Goal: Task Accomplishment & Management: Manage account settings

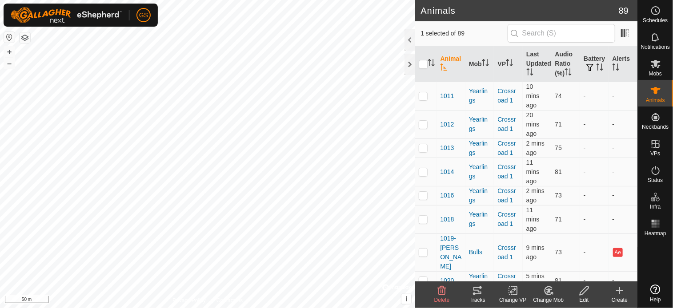
scroll to position [978, 0]
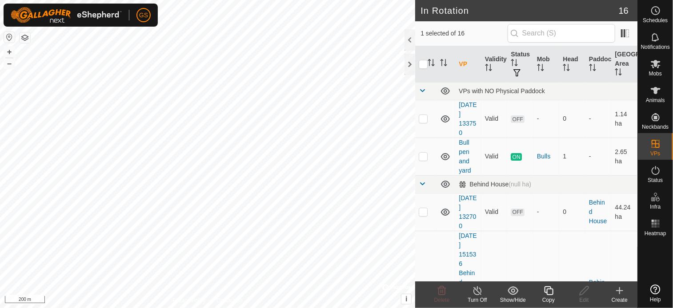
click at [550, 298] on div "Copy" at bounding box center [549, 300] width 36 height 8
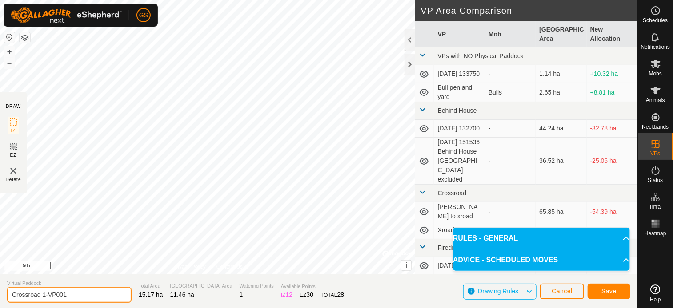
click at [73, 296] on input "Crossroad 1-VP001" at bounding box center [69, 296] width 124 height 16
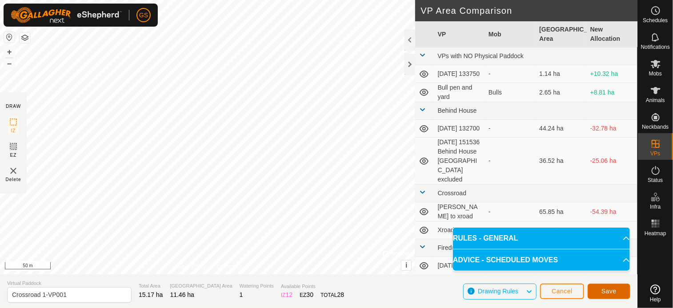
click at [610, 289] on span "Save" at bounding box center [608, 291] width 15 height 7
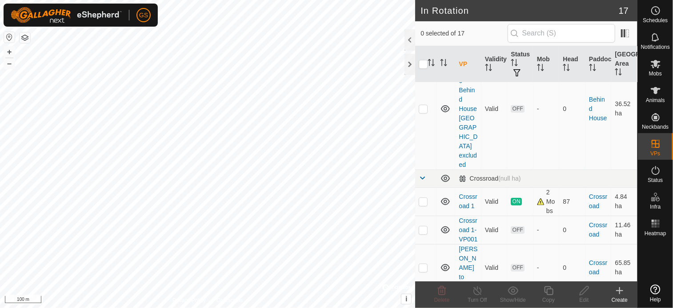
scroll to position [267, 0]
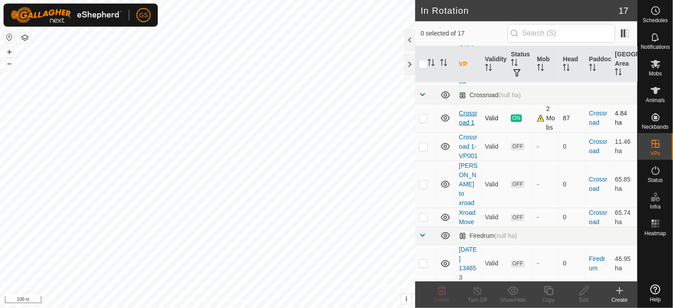
click at [470, 110] on link "Crossroad 1" at bounding box center [468, 118] width 18 height 16
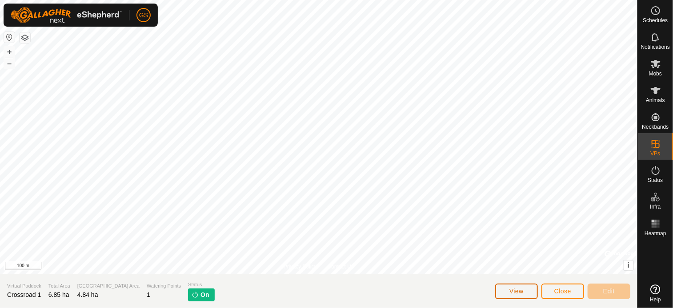
click at [521, 291] on span "View" at bounding box center [516, 291] width 14 height 7
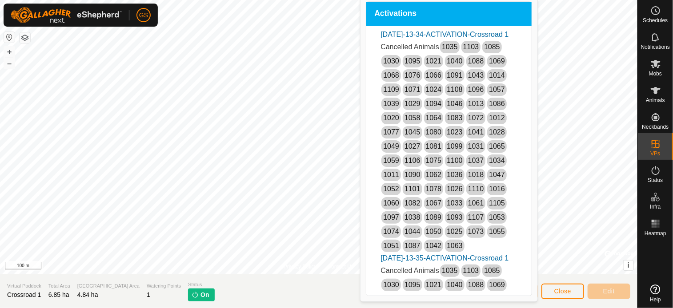
click at [302, 292] on section "Virtual Paddock Crossroad 1 Total Area 6.85 ha Grazing Area 4.84 ha Watering Po…" at bounding box center [318, 292] width 637 height 34
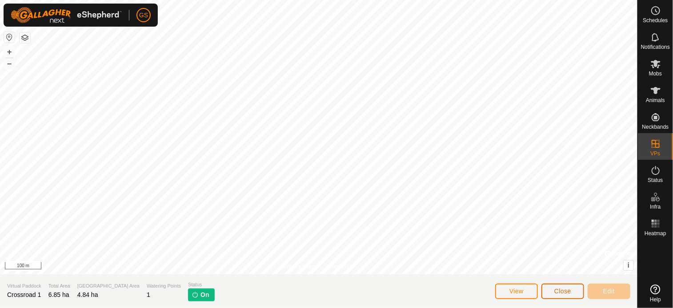
click at [565, 292] on span "Close" at bounding box center [562, 291] width 17 height 7
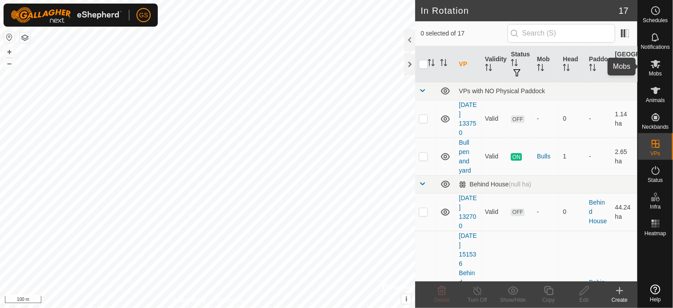
click at [652, 67] on icon at bounding box center [655, 64] width 11 height 11
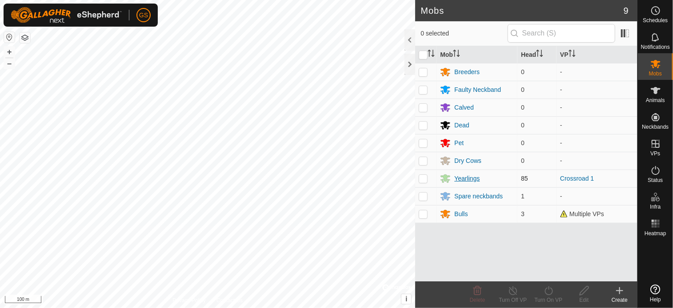
click at [461, 176] on div "Yearlings" at bounding box center [466, 178] width 25 height 9
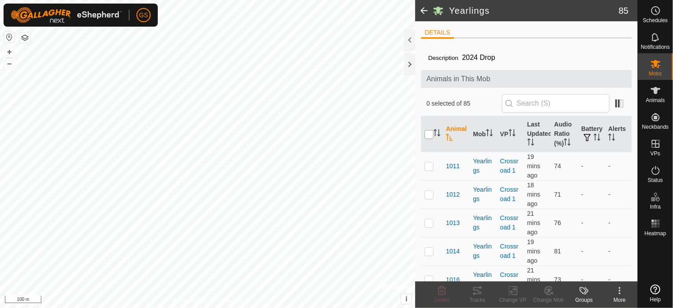
click at [430, 134] on input "checkbox" at bounding box center [428, 134] width 9 height 9
checkbox input "true"
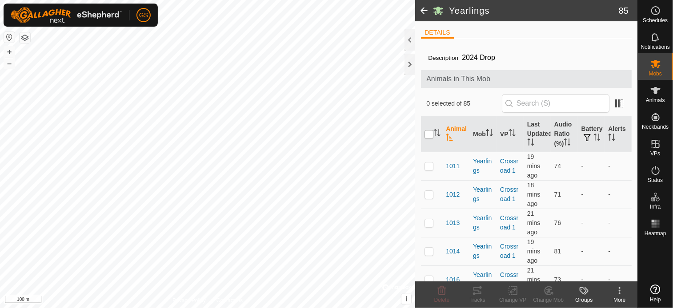
checkbox input "true"
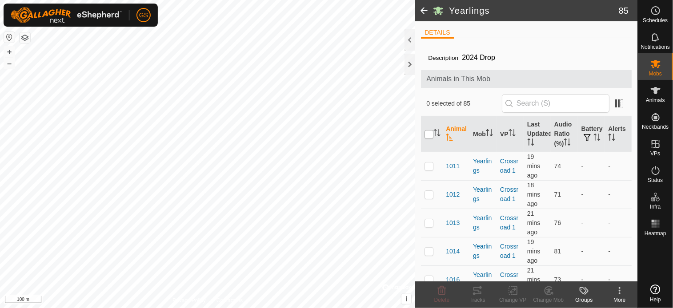
checkbox input "true"
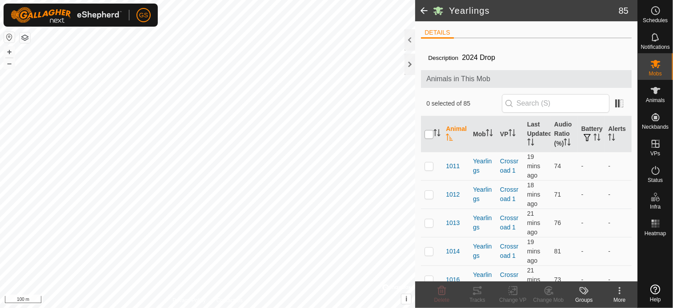
checkbox input "true"
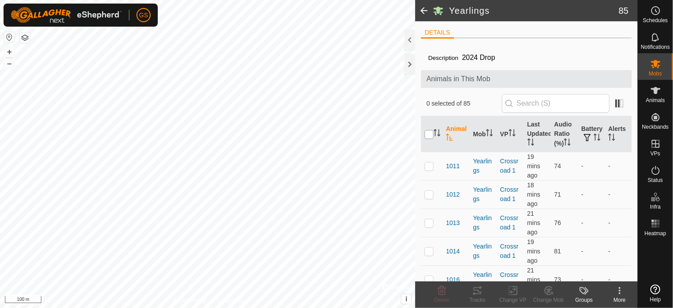
checkbox input "true"
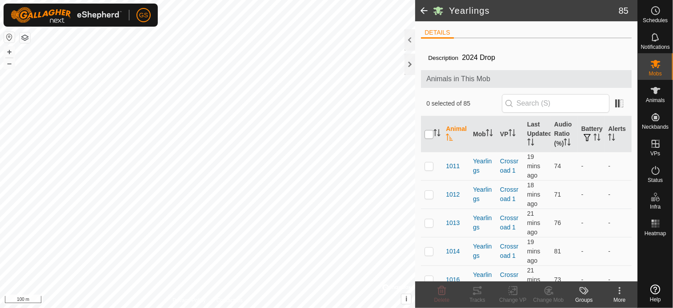
checkbox input "true"
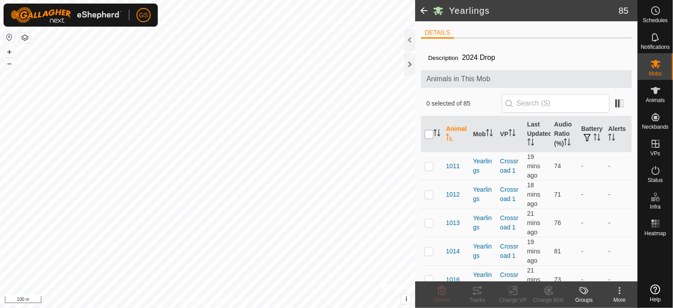
checkbox input "true"
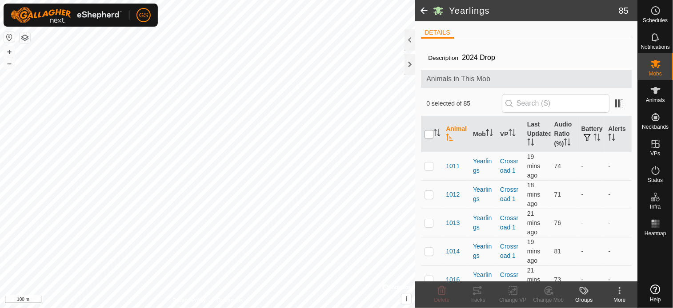
checkbox input "true"
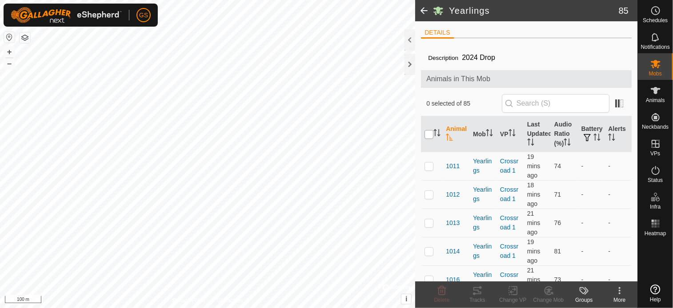
checkbox input "true"
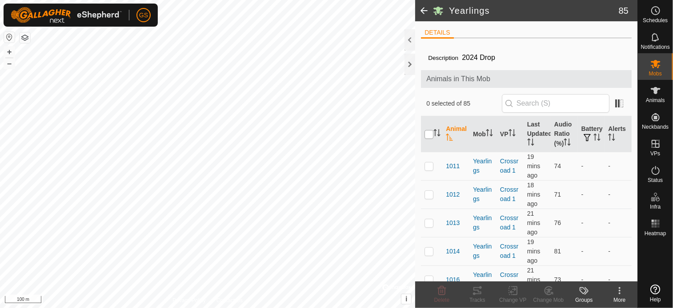
checkbox input "true"
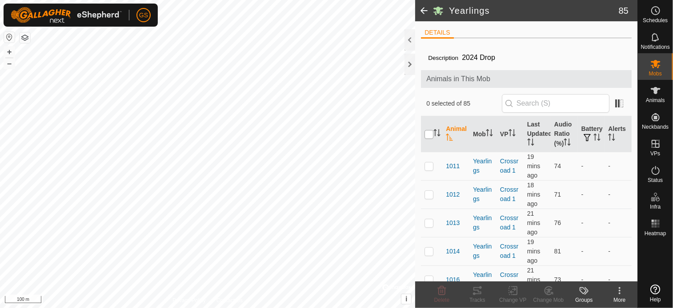
checkbox input "true"
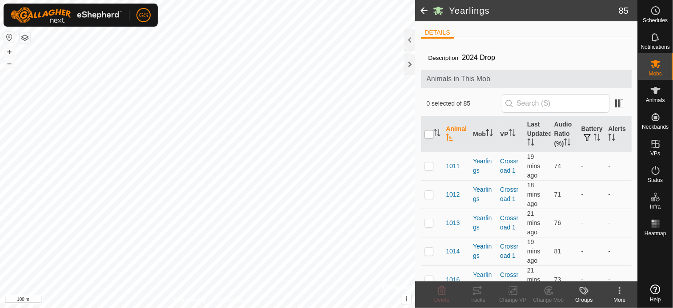
checkbox input "true"
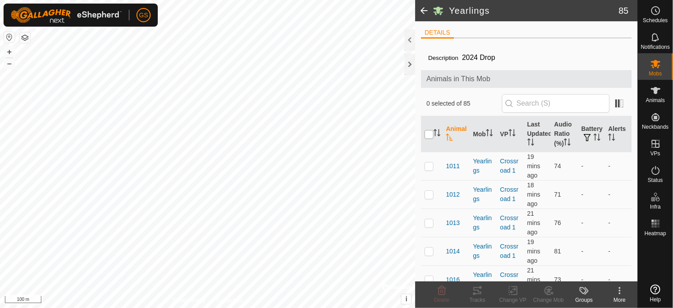
checkbox input "true"
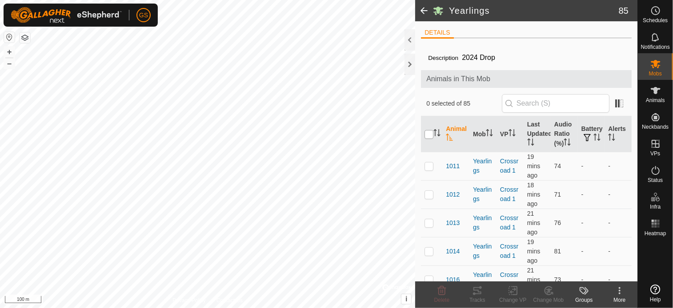
checkbox input "true"
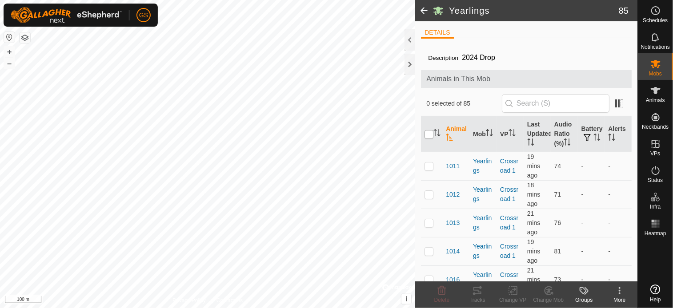
checkbox input "true"
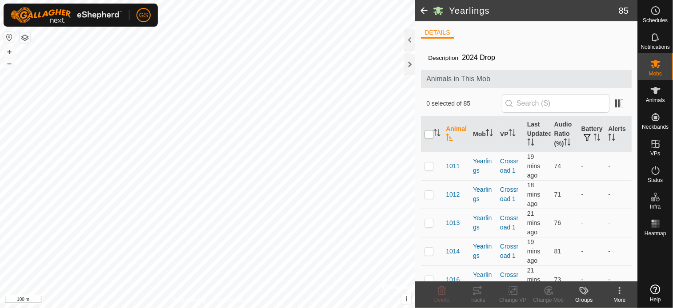
checkbox input "true"
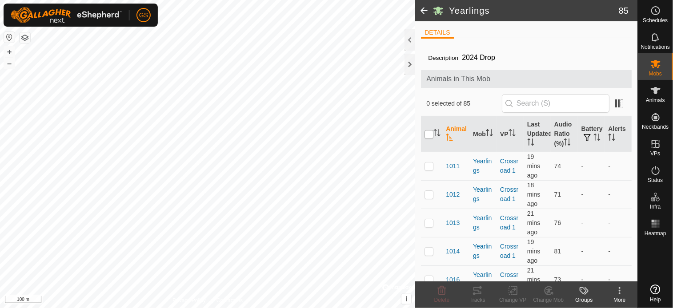
checkbox input "true"
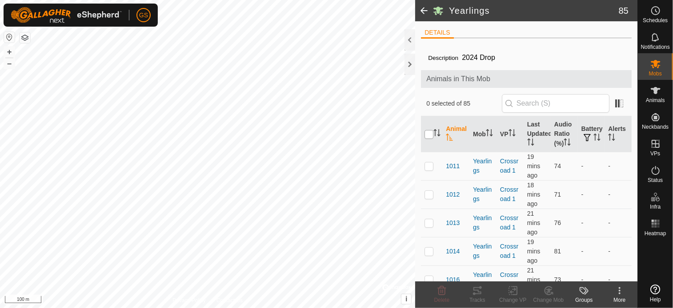
checkbox input "true"
click at [516, 294] on icon at bounding box center [513, 291] width 11 height 11
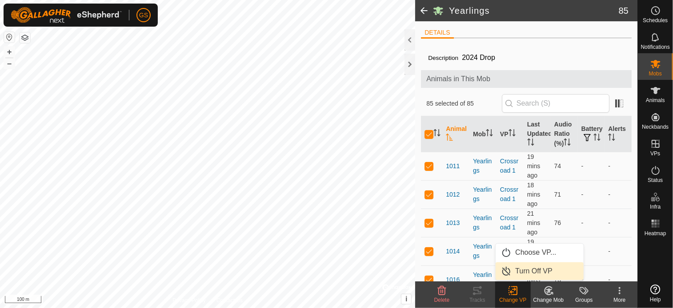
click at [533, 271] on link "Turn Off VP" at bounding box center [540, 272] width 88 height 18
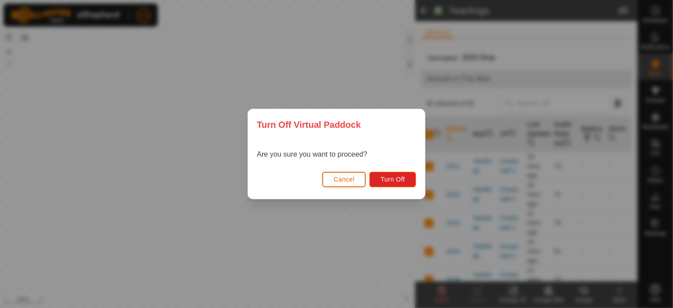
click at [347, 177] on span "Cancel" at bounding box center [344, 179] width 21 height 7
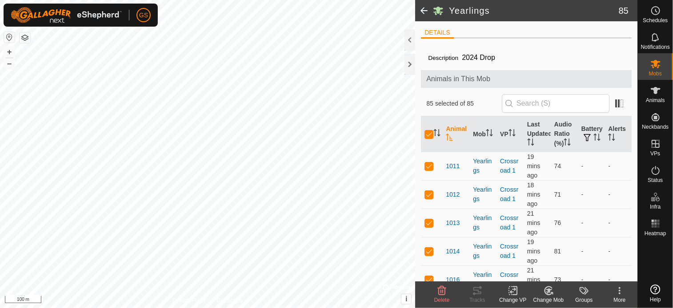
click at [517, 293] on icon at bounding box center [515, 291] width 4 height 8
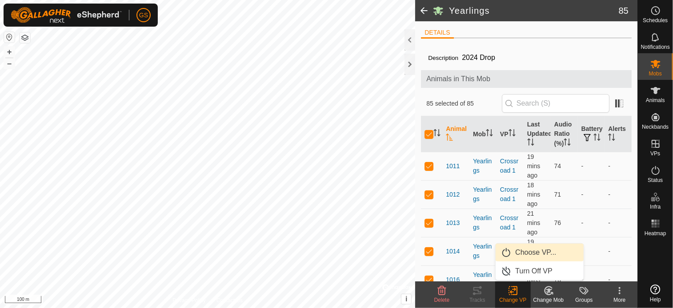
click at [523, 256] on link "Choose VP..." at bounding box center [540, 253] width 88 height 18
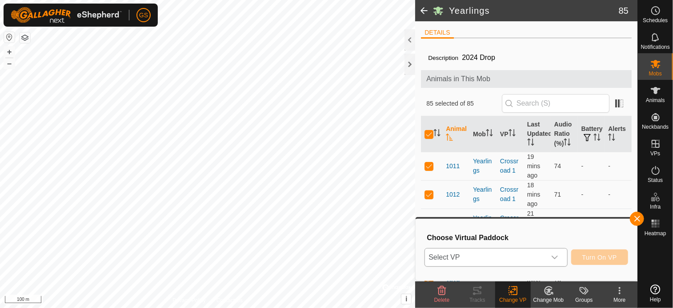
click at [560, 260] on div "dropdown trigger" at bounding box center [555, 258] width 18 height 18
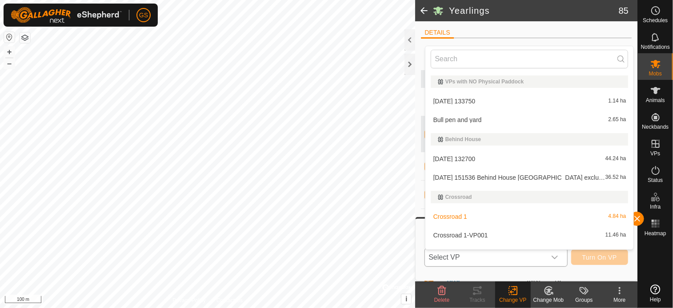
scroll to position [13, 0]
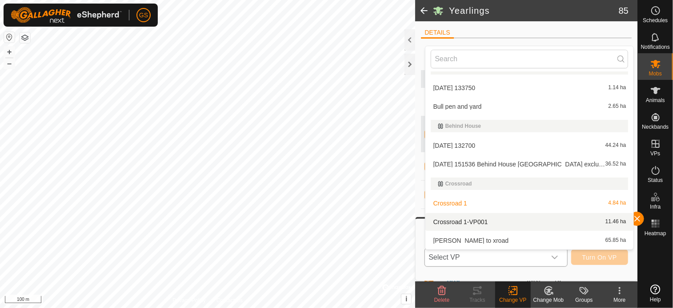
click at [482, 222] on li "Crossroad 1-VP001 11.46 ha" at bounding box center [529, 222] width 208 height 18
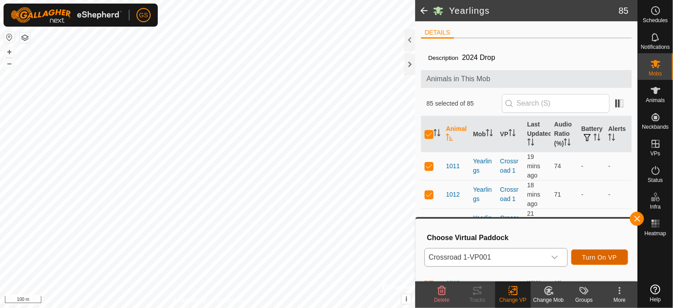
click at [598, 260] on span "Turn On VP" at bounding box center [599, 257] width 35 height 7
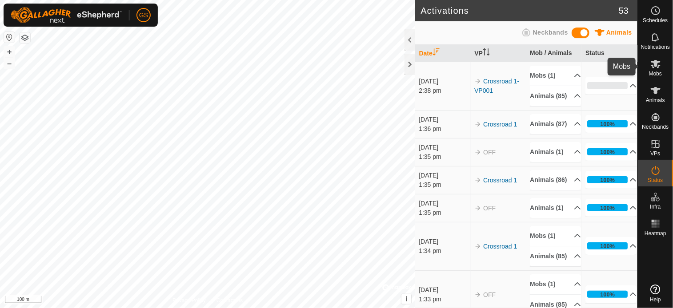
click at [655, 72] on span "Mobs" at bounding box center [655, 73] width 13 height 5
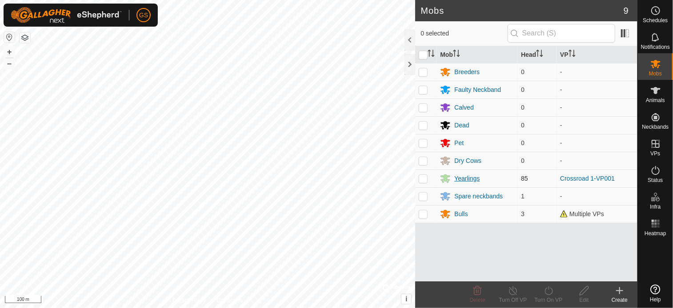
click at [465, 177] on div "Yearlings" at bounding box center [466, 178] width 25 height 9
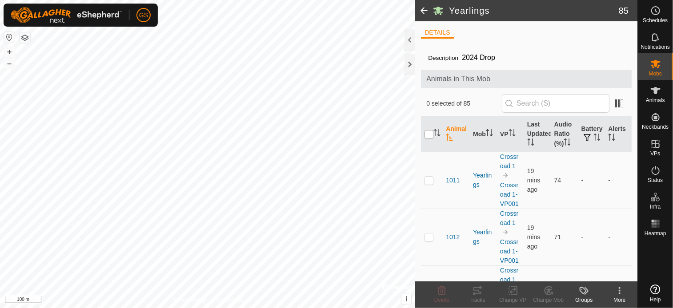
click at [430, 134] on input "checkbox" at bounding box center [428, 134] width 9 height 9
checkbox input "true"
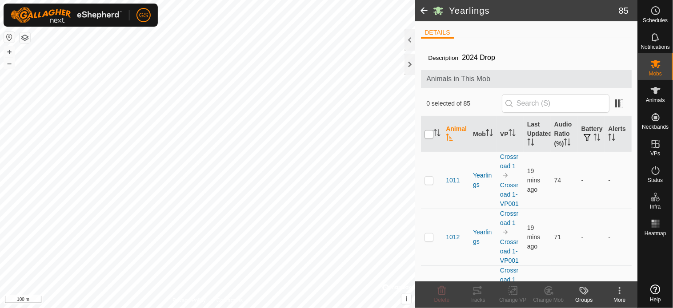
checkbox input "true"
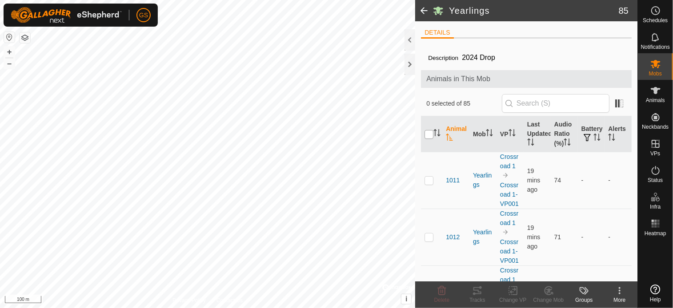
checkbox input "true"
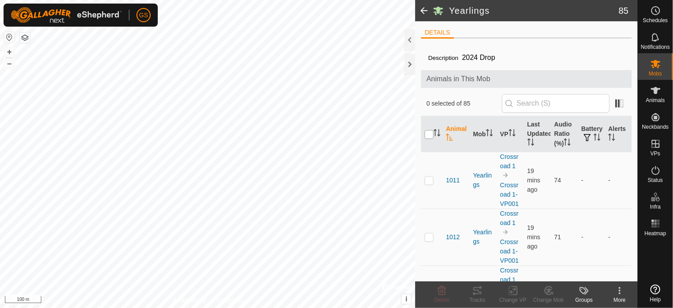
checkbox input "true"
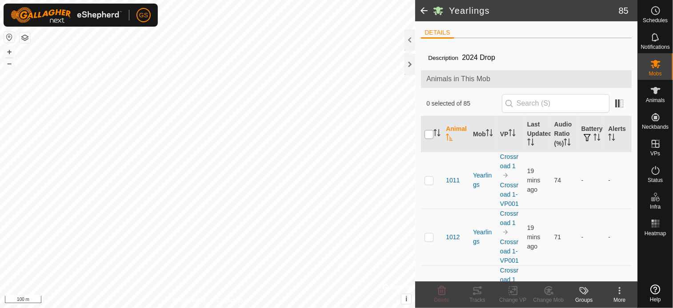
checkbox input "true"
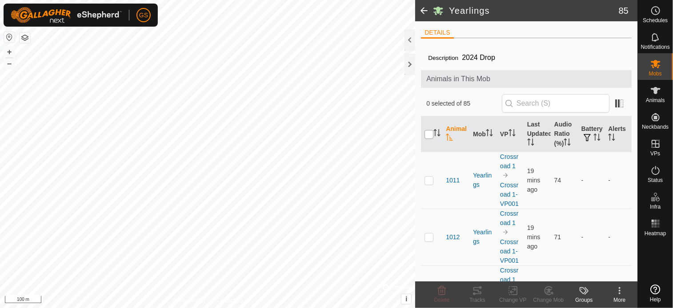
checkbox input "true"
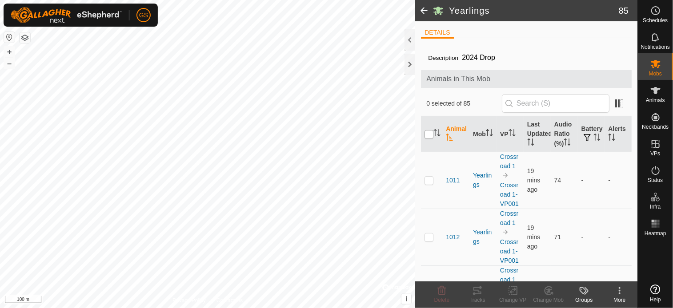
checkbox input "true"
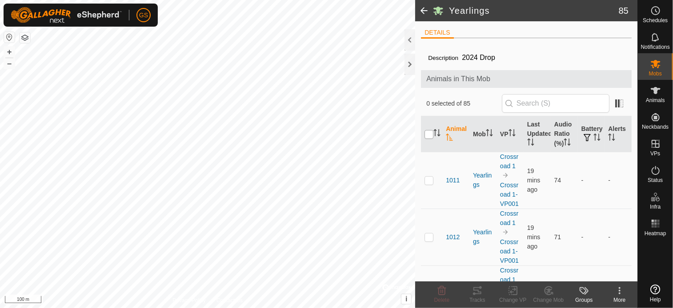
checkbox input "true"
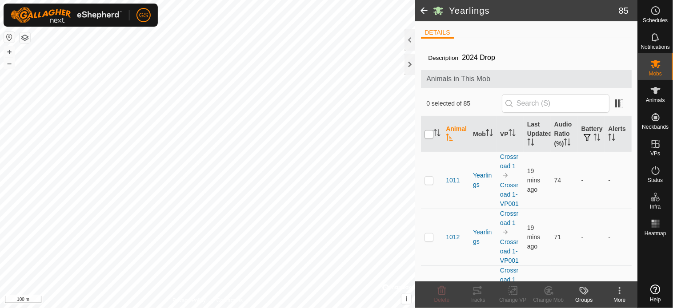
checkbox input "true"
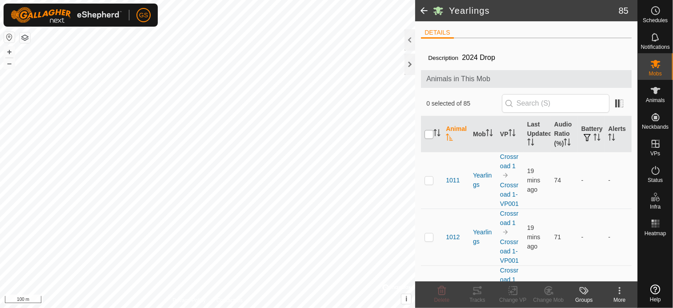
checkbox input "true"
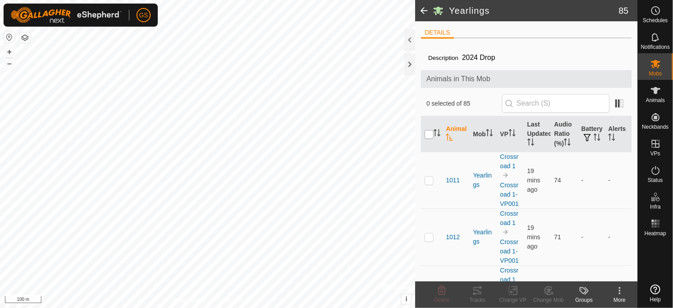
checkbox input "true"
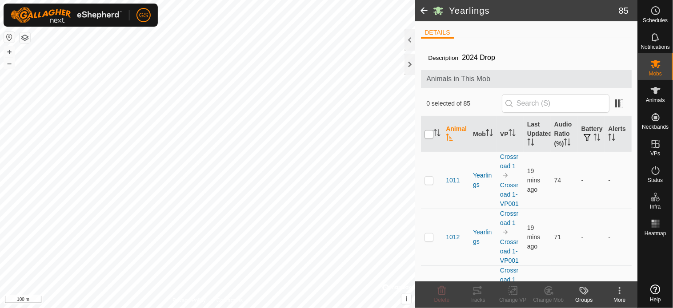
checkbox input "true"
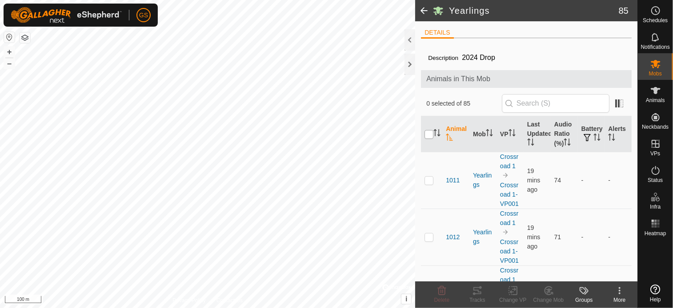
checkbox input "true"
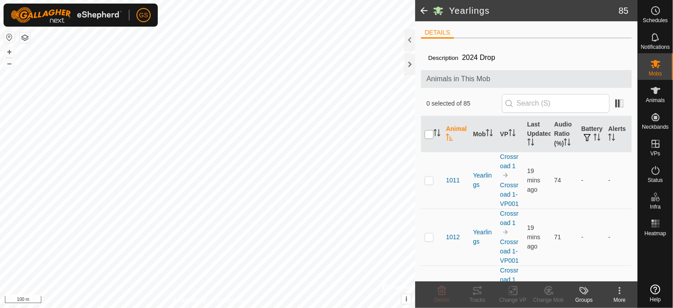
checkbox input "true"
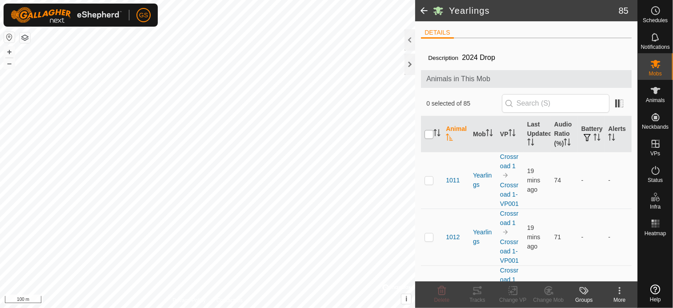
checkbox input "true"
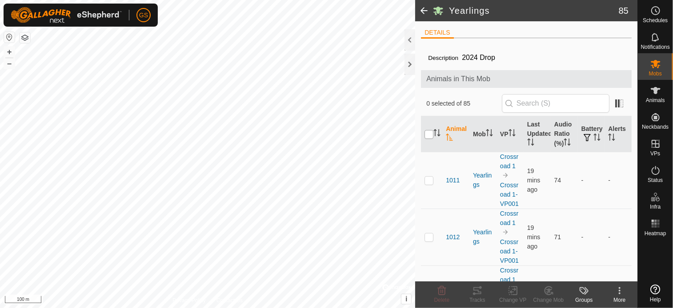
checkbox input "true"
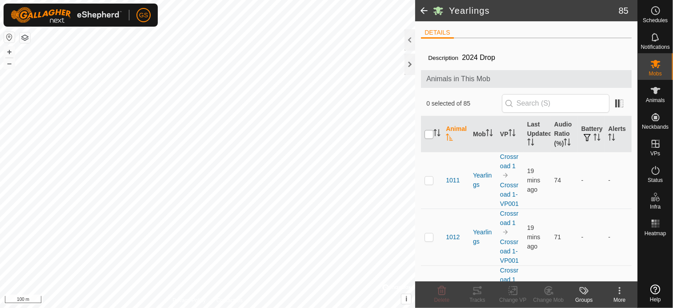
checkbox input "true"
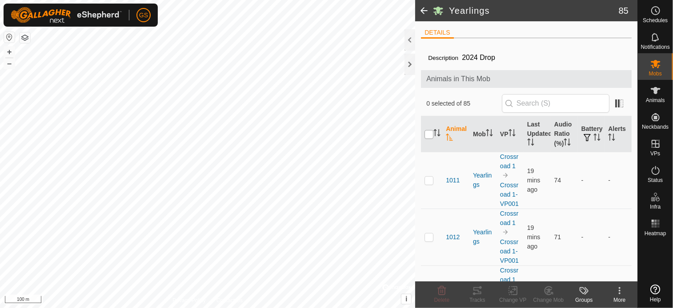
checkbox input "true"
click at [516, 294] on icon at bounding box center [513, 291] width 11 height 11
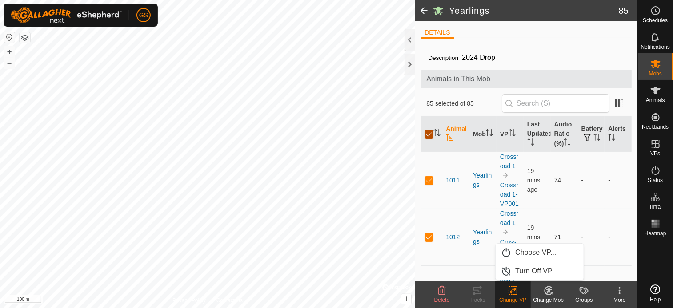
click at [431, 137] on input "checkbox" at bounding box center [428, 134] width 9 height 9
checkbox input "false"
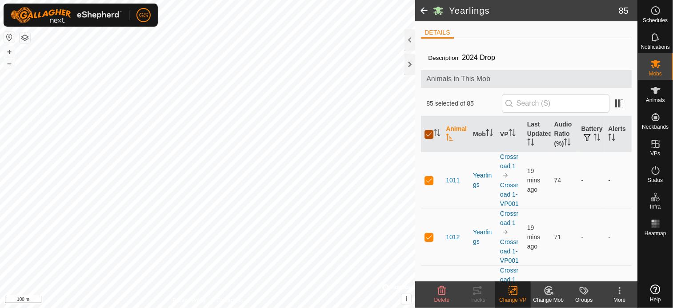
checkbox input "false"
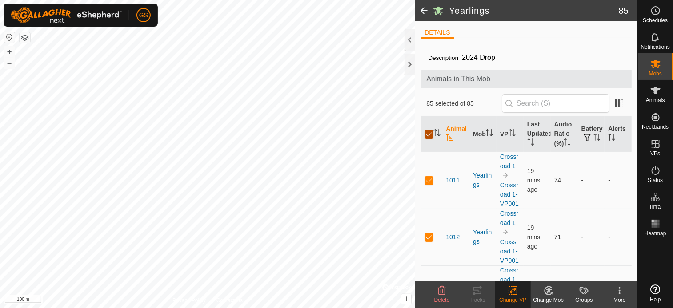
checkbox input "false"
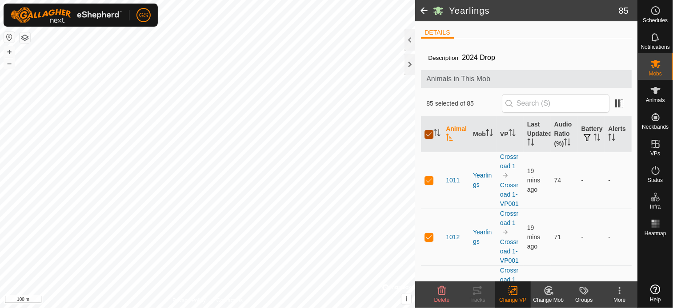
checkbox input "false"
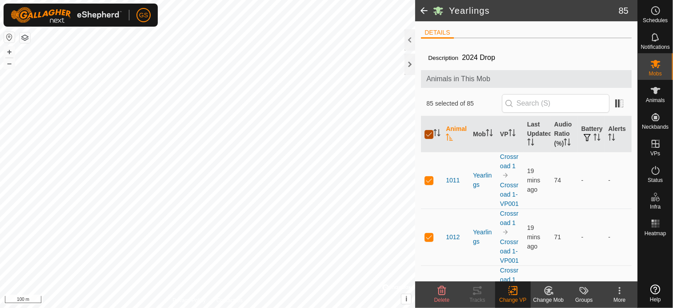
checkbox input "false"
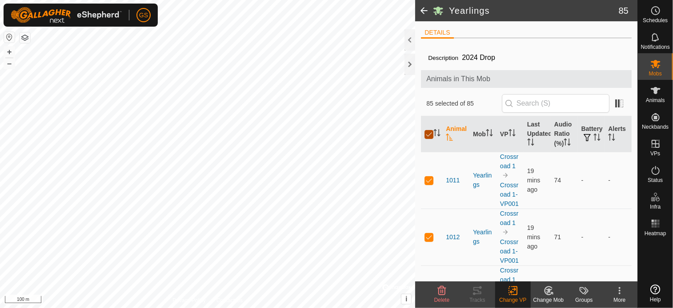
checkbox input "false"
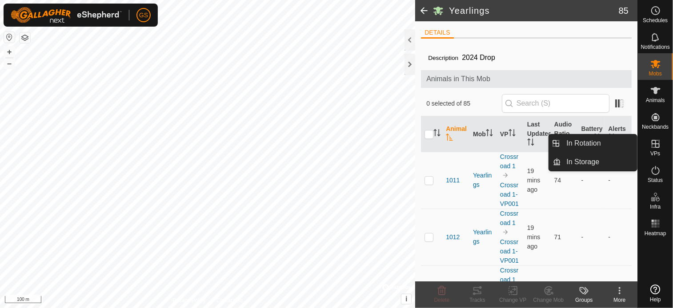
click at [659, 153] on span "VPs" at bounding box center [655, 153] width 10 height 5
click at [594, 143] on link "In Rotation" at bounding box center [599, 144] width 76 height 18
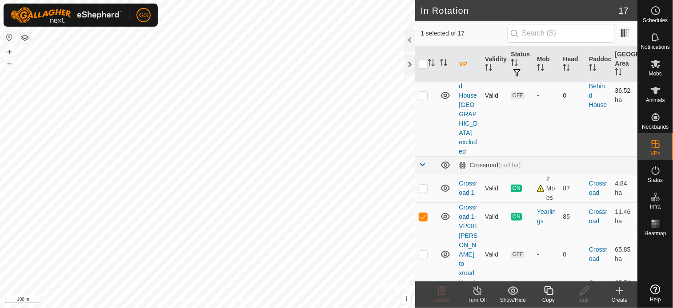
scroll to position [222, 0]
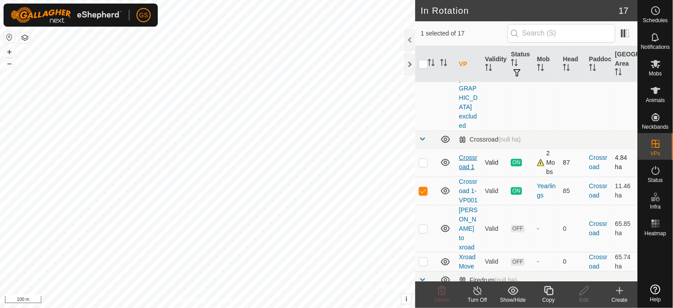
click at [468, 154] on link "Crossroad 1" at bounding box center [468, 162] width 18 height 16
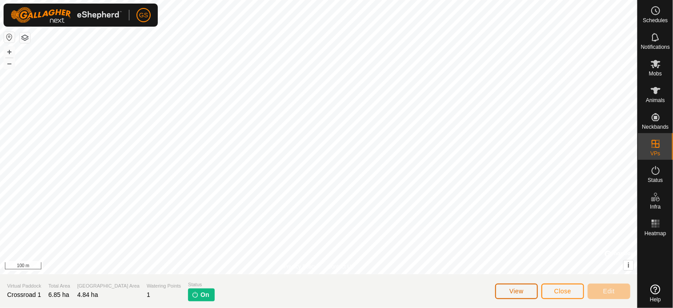
click at [521, 292] on span "View" at bounding box center [516, 291] width 14 height 7
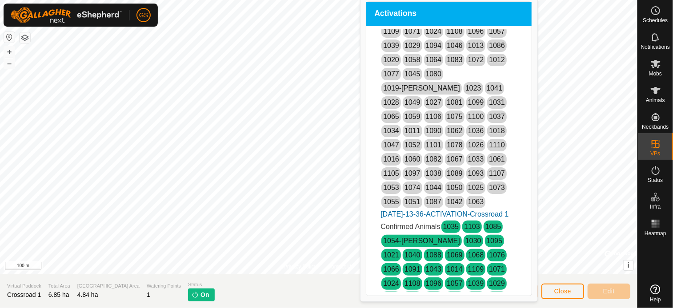
scroll to position [469, 0]
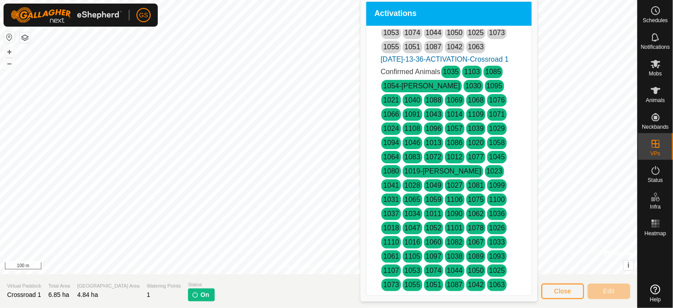
click at [192, 296] on img at bounding box center [195, 295] width 7 height 7
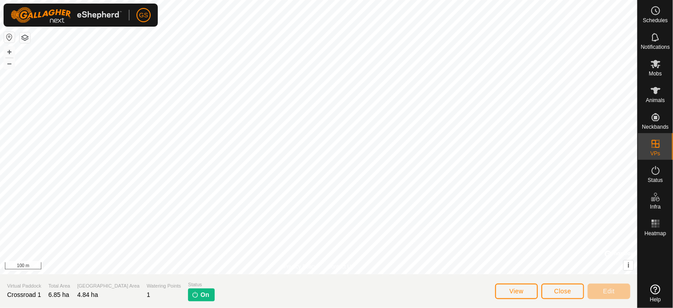
click at [192, 296] on img at bounding box center [195, 295] width 7 height 7
click at [567, 296] on button "Close" at bounding box center [562, 292] width 43 height 16
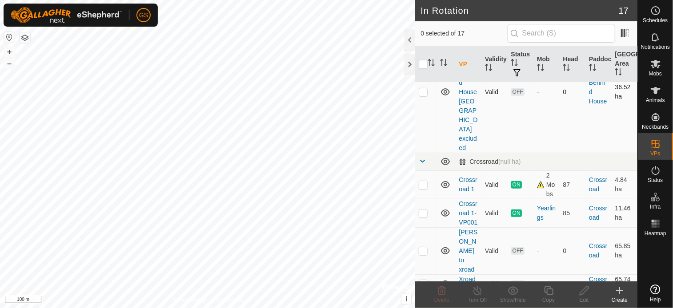
scroll to position [267, 0]
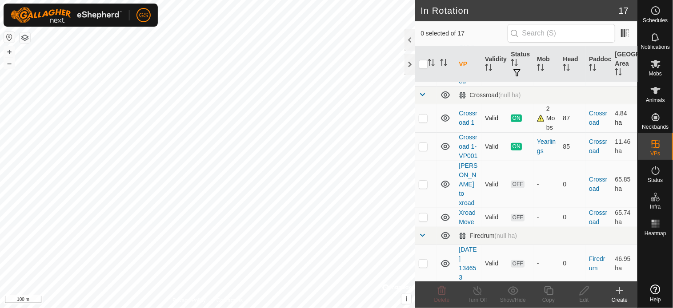
click at [427, 115] on p-checkbox at bounding box center [423, 118] width 9 height 7
click at [481, 294] on icon at bounding box center [477, 291] width 11 height 11
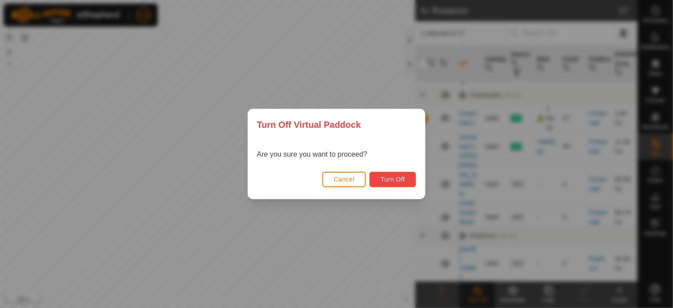
click at [390, 182] on span "Turn Off" at bounding box center [392, 179] width 24 height 7
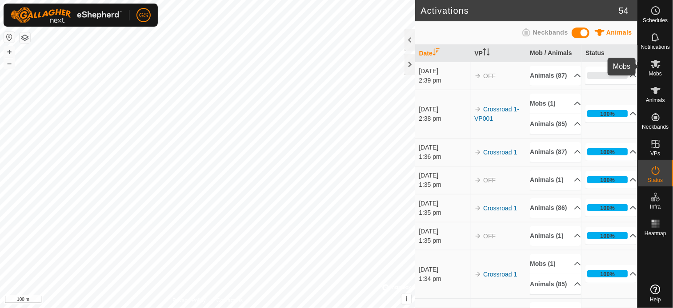
click at [657, 65] on icon at bounding box center [656, 64] width 10 height 8
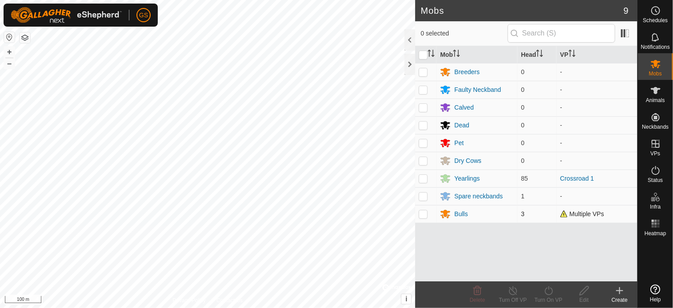
click at [426, 215] on p-checkbox at bounding box center [423, 214] width 9 height 7
click at [458, 212] on div "Bulls" at bounding box center [460, 214] width 13 height 9
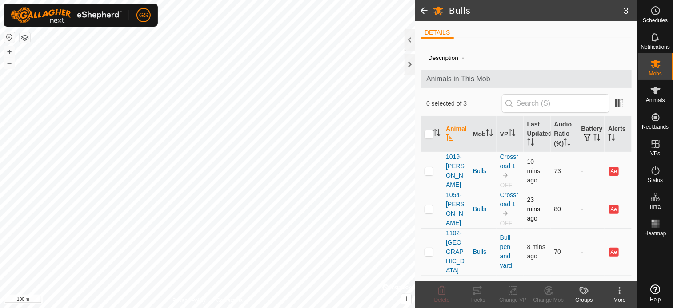
click at [427, 208] on p-checkbox at bounding box center [428, 209] width 9 height 7
click at [430, 248] on p-checkbox at bounding box center [428, 251] width 9 height 7
click at [513, 293] on icon at bounding box center [513, 291] width 11 height 11
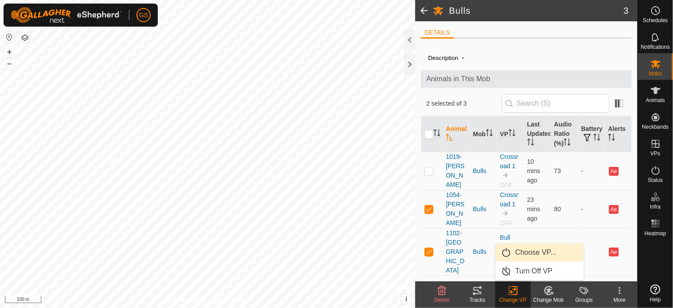
click at [544, 258] on link "Choose VP..." at bounding box center [540, 253] width 88 height 18
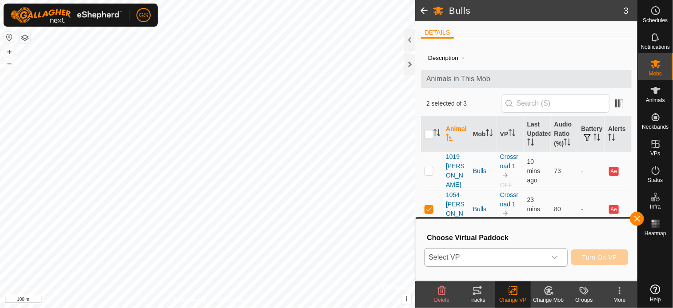
click at [558, 257] on icon "dropdown trigger" at bounding box center [554, 257] width 7 height 7
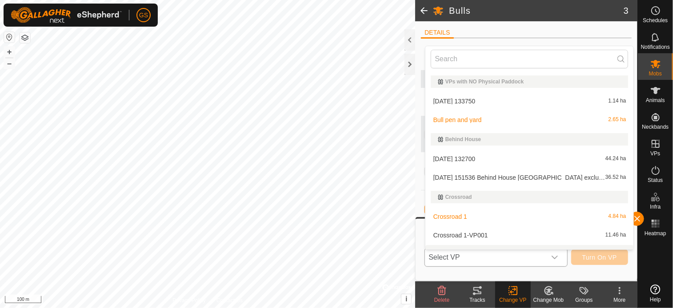
scroll to position [13, 0]
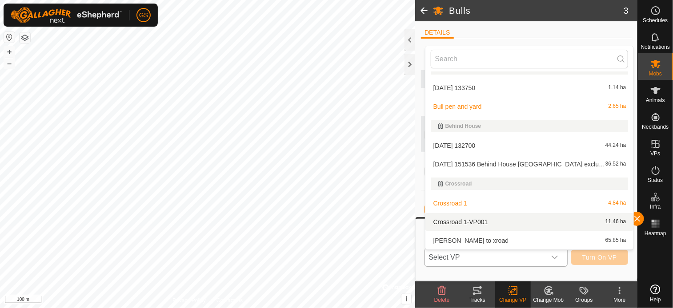
click at [476, 222] on li "Crossroad 1-VP001 11.46 ha" at bounding box center [529, 222] width 208 height 18
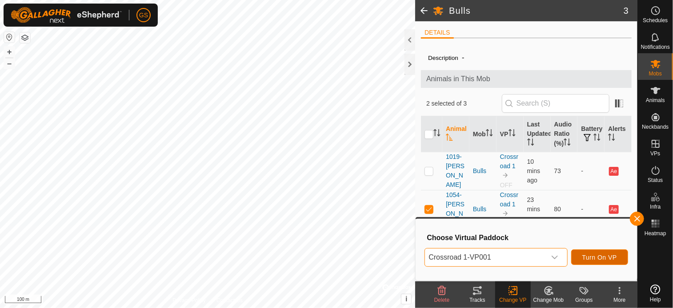
click at [612, 261] on button "Turn On VP" at bounding box center [599, 258] width 57 height 16
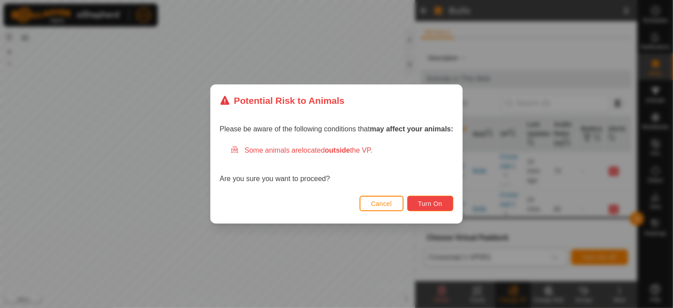
click at [439, 203] on span "Turn On" at bounding box center [430, 203] width 24 height 7
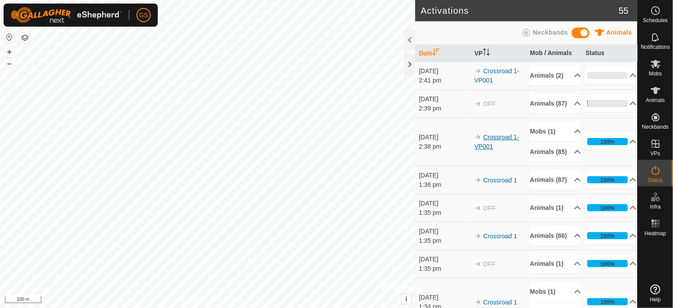
click at [490, 150] on link "Crossroad 1-VP001" at bounding box center [496, 142] width 45 height 16
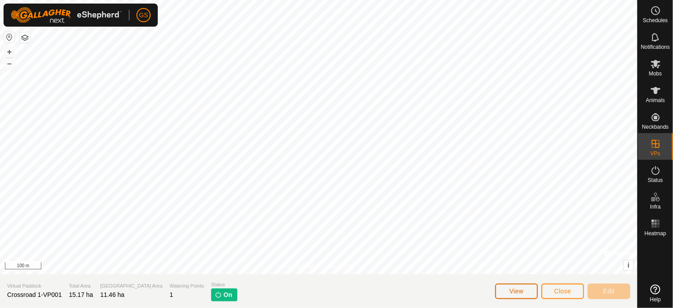
click at [526, 288] on button "View" at bounding box center [516, 292] width 43 height 16
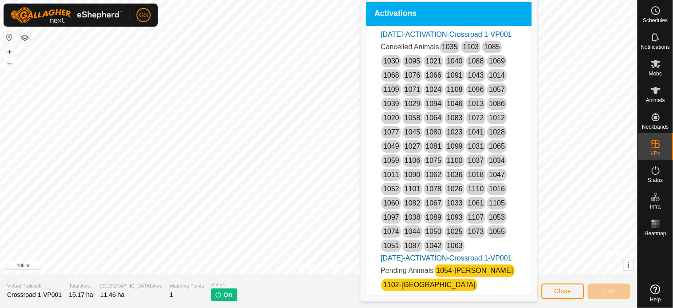
scroll to position [21, 0]
click at [557, 290] on span "Close" at bounding box center [562, 291] width 17 height 7
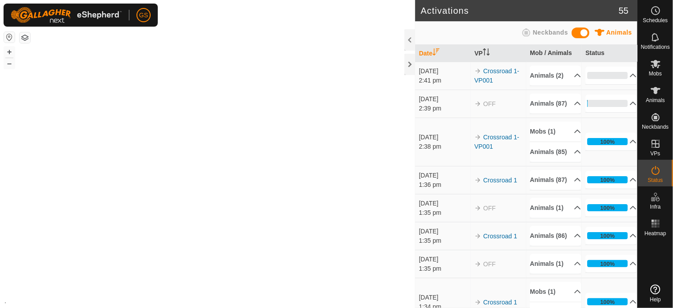
click at [557, 246] on p-accordion-header "Animals (86)" at bounding box center [555, 236] width 51 height 20
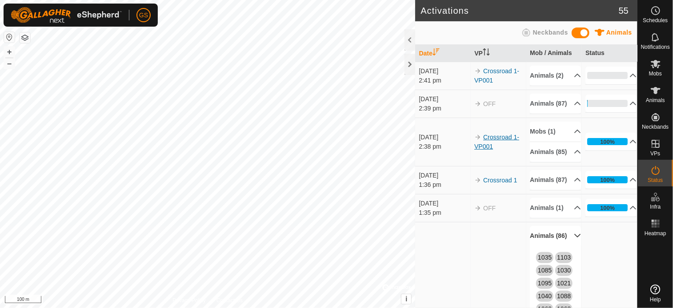
click at [487, 150] on link "Crossroad 1-VP001" at bounding box center [496, 142] width 45 height 16
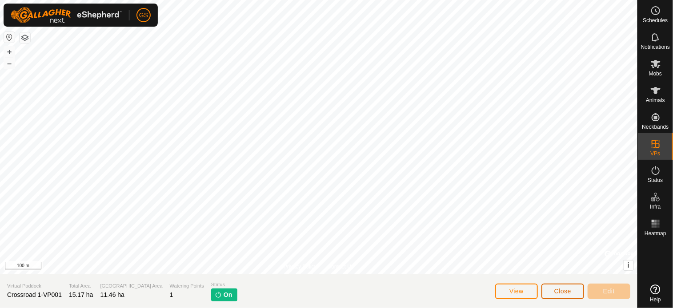
click at [560, 289] on span "Close" at bounding box center [562, 291] width 17 height 7
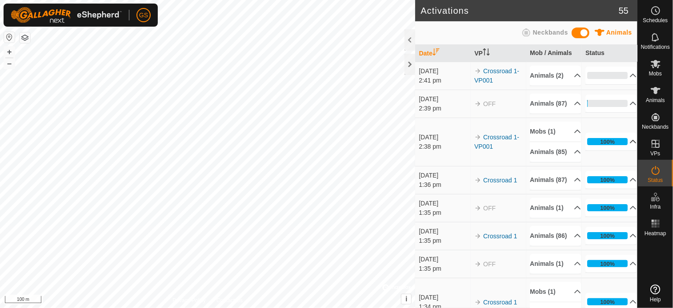
click at [624, 151] on p-accordion-header "100%" at bounding box center [610, 142] width 51 height 18
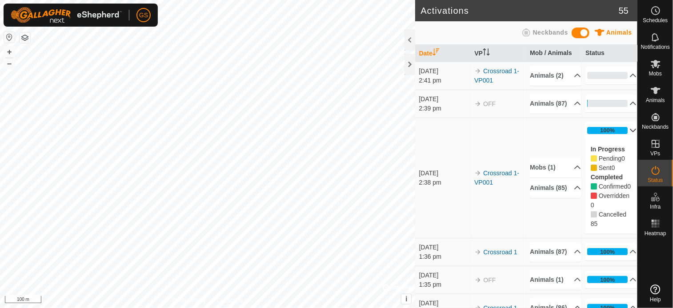
click at [622, 140] on p-accordion-header "100%" at bounding box center [610, 131] width 51 height 18
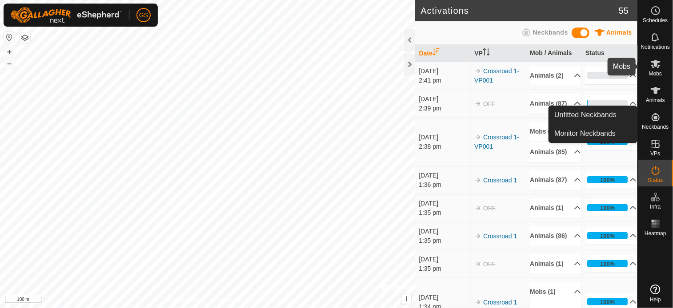
click at [655, 69] on es-mob-svg-icon at bounding box center [656, 64] width 16 height 14
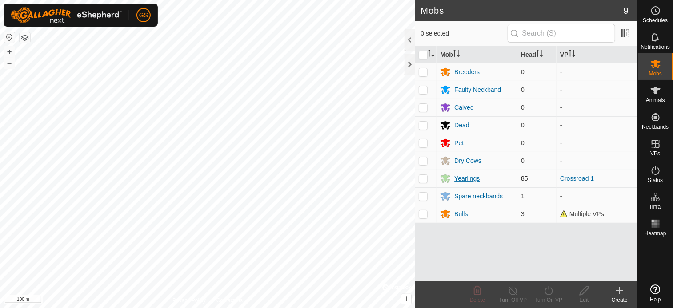
click at [469, 176] on div "Yearlings" at bounding box center [466, 178] width 25 height 9
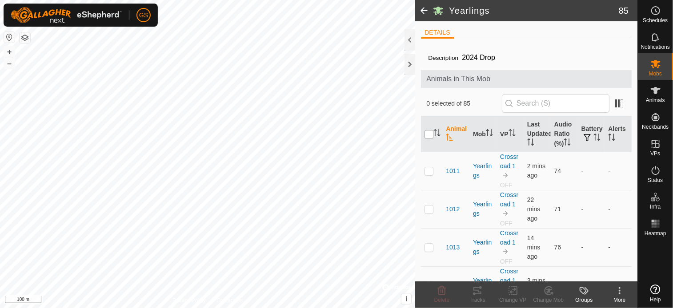
click at [428, 136] on input "checkbox" at bounding box center [428, 134] width 9 height 9
click at [517, 294] on icon at bounding box center [513, 291] width 11 height 11
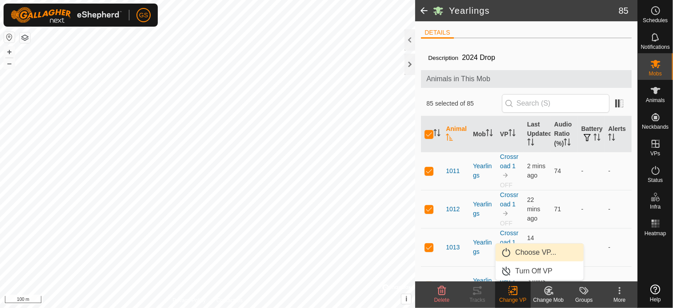
click at [537, 256] on link "Choose VP..." at bounding box center [540, 253] width 88 height 18
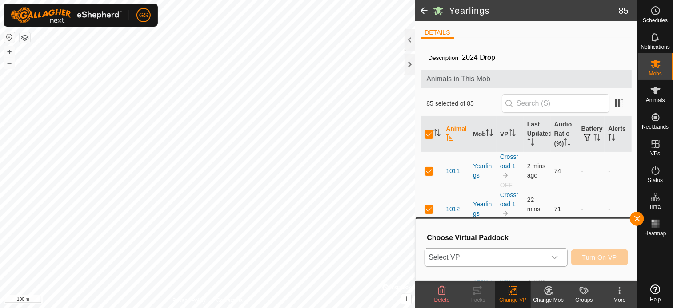
click at [536, 257] on span "Select VP" at bounding box center [485, 258] width 120 height 18
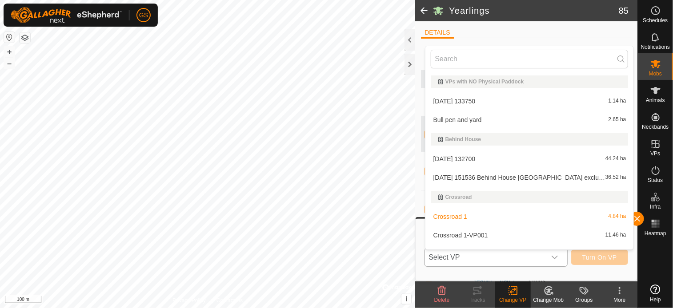
scroll to position [13, 0]
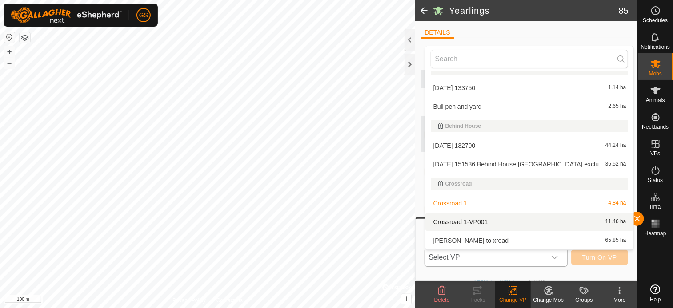
click at [522, 223] on li "Crossroad 1-VP001 11.46 ha" at bounding box center [529, 222] width 208 height 18
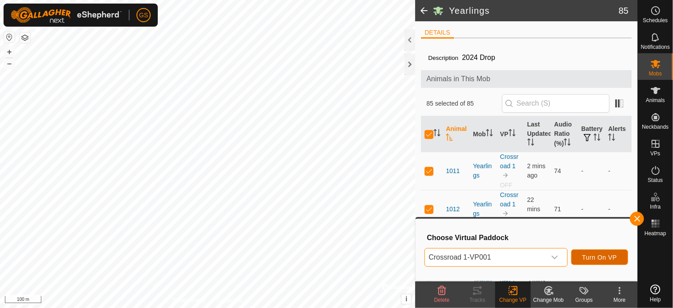
click at [603, 260] on span "Turn On VP" at bounding box center [599, 257] width 35 height 7
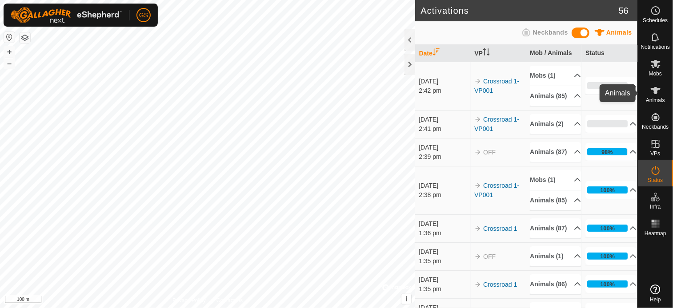
click at [664, 96] on div "Animals" at bounding box center [655, 93] width 35 height 27
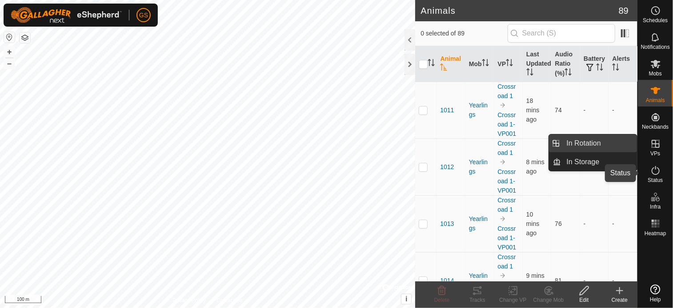
drag, startPoint x: 659, startPoint y: 176, endPoint x: 594, endPoint y: 144, distance: 72.4
click at [659, 176] on icon at bounding box center [655, 170] width 11 height 11
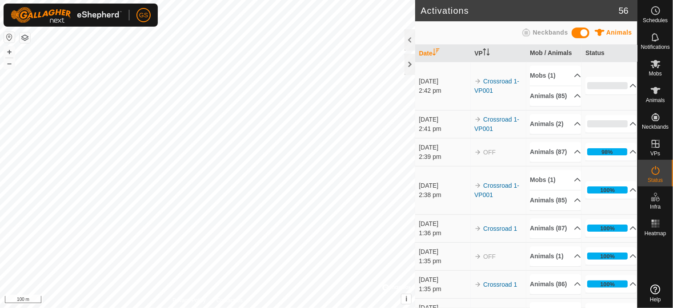
drag, startPoint x: 482, startPoint y: 225, endPoint x: 509, endPoint y: 233, distance: 27.7
click at [509, 215] on td "Crossroad 1-VP001" at bounding box center [499, 190] width 56 height 48
click at [663, 99] on span "Animals" at bounding box center [655, 100] width 19 height 5
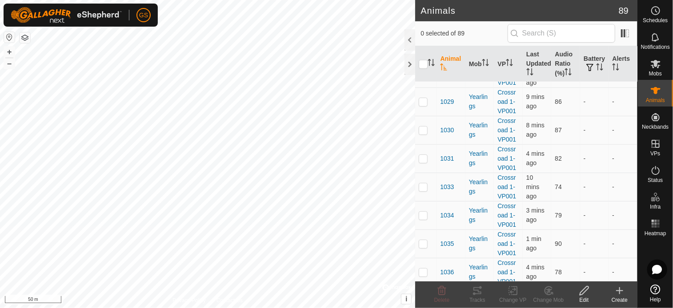
scroll to position [444, 0]
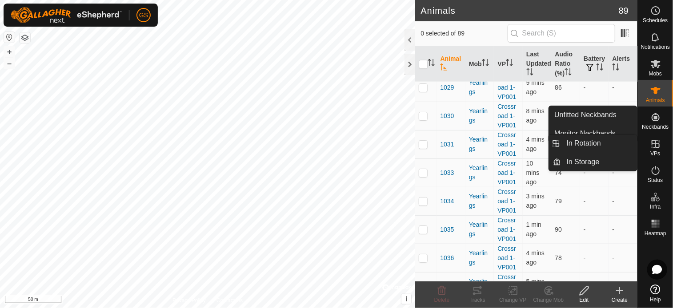
click at [655, 151] on span "VPs" at bounding box center [655, 153] width 10 height 5
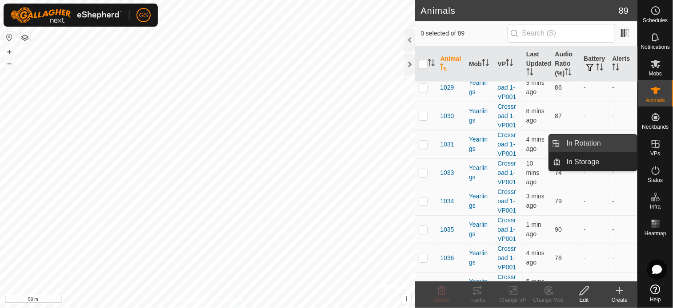
click at [593, 138] on link "In Rotation" at bounding box center [599, 144] width 76 height 18
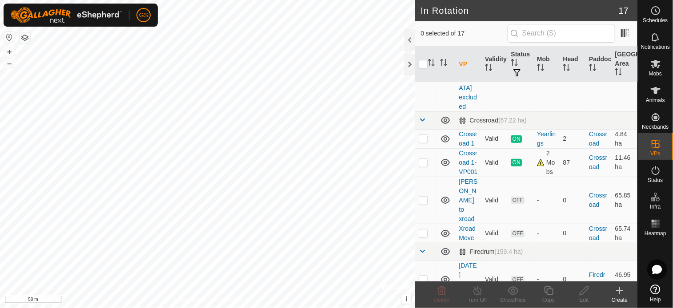
scroll to position [222, 0]
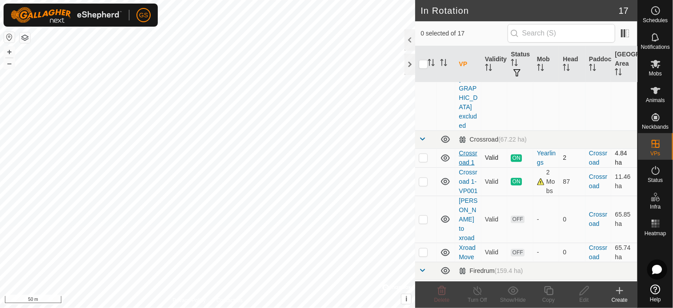
click at [463, 150] on link "Crossroad 1" at bounding box center [468, 158] width 18 height 16
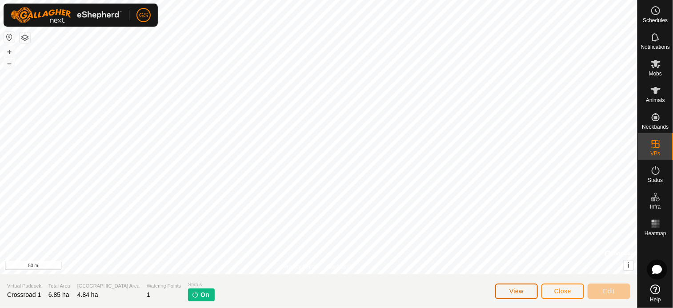
click at [517, 292] on span "View" at bounding box center [516, 291] width 14 height 7
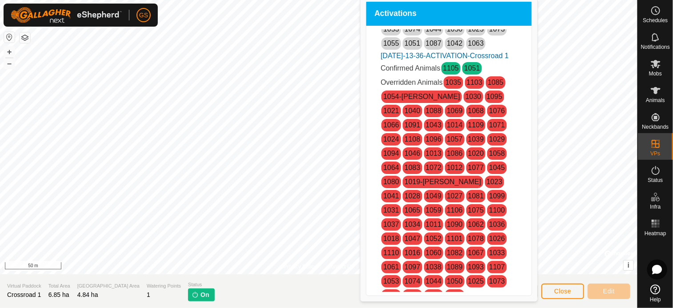
scroll to position [444, 0]
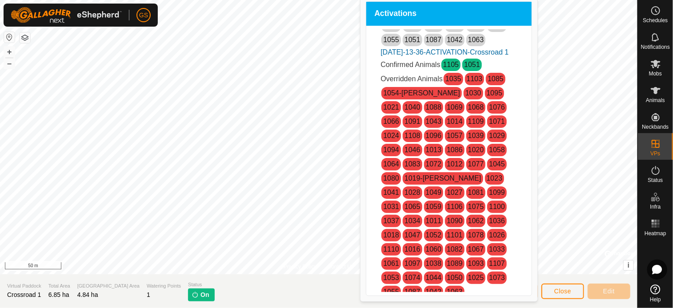
click at [450, 68] on link "1105" at bounding box center [451, 65] width 16 height 8
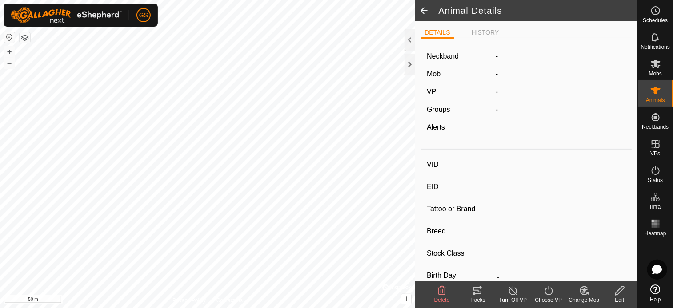
type input "1105"
type input "-"
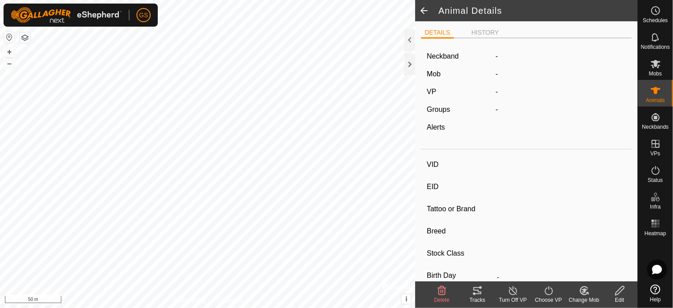
type input "-"
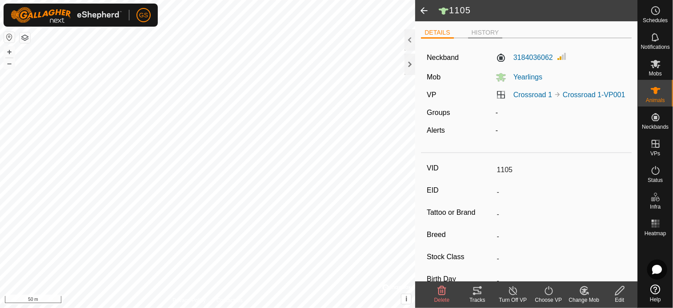
click at [482, 36] on li "HISTORY" at bounding box center [485, 33] width 35 height 11
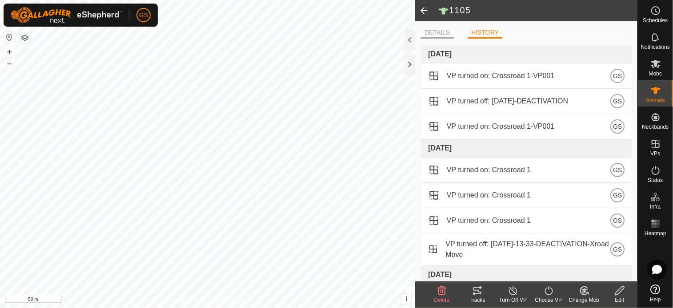
click at [429, 29] on li "DETAILS" at bounding box center [437, 33] width 32 height 11
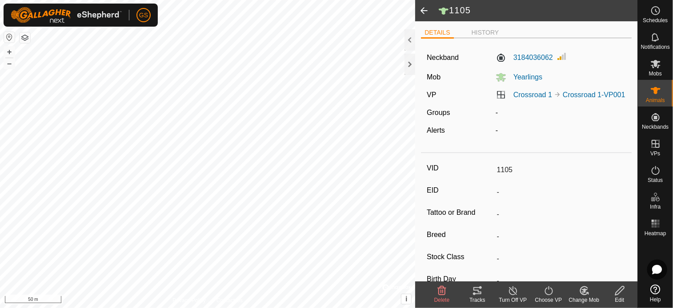
click at [425, 14] on span at bounding box center [424, 10] width 18 height 21
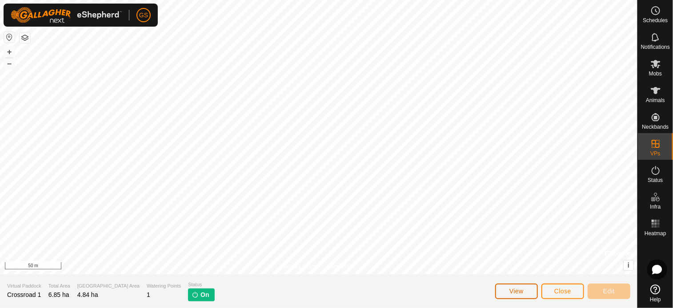
click at [530, 292] on button "View" at bounding box center [516, 292] width 43 height 16
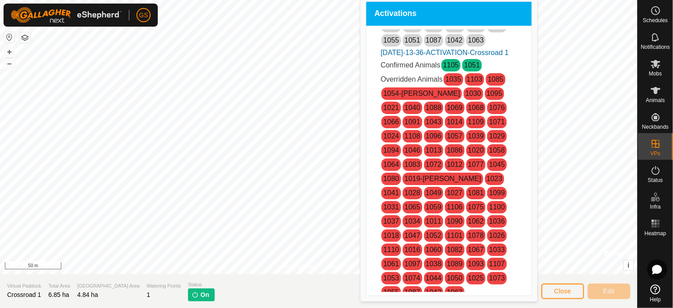
scroll to position [444, 0]
click at [476, 68] on link "1051" at bounding box center [472, 65] width 16 height 8
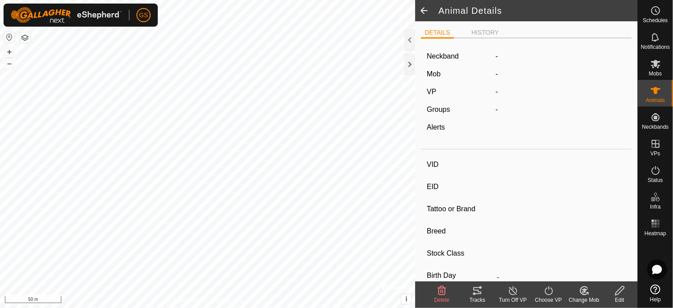
type input "1051"
type input "-"
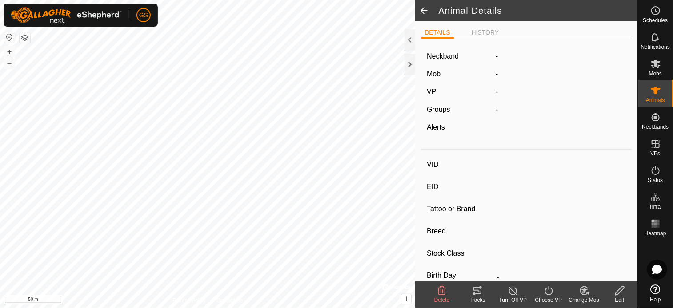
type input "-"
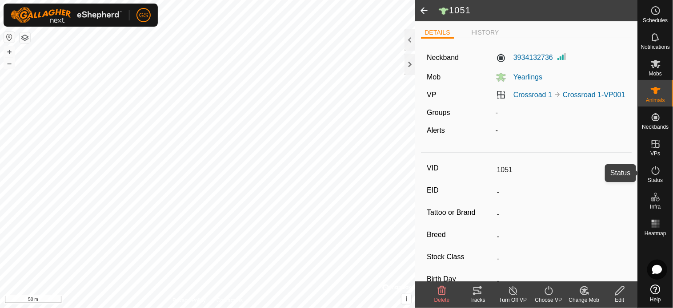
click at [660, 170] on icon at bounding box center [655, 170] width 11 height 11
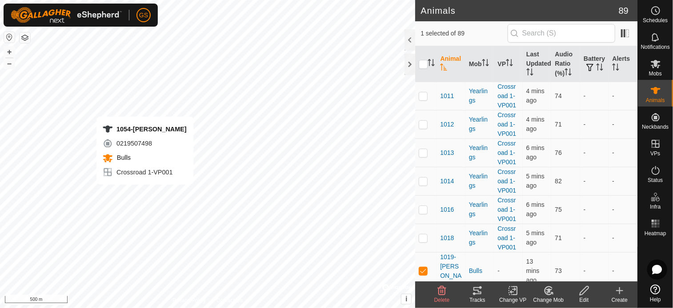
checkbox input "false"
checkbox input "true"
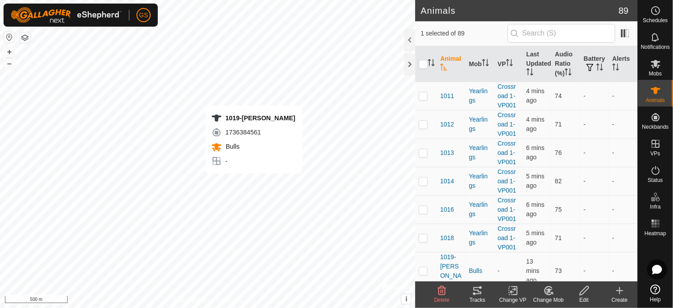
checkbox input "true"
checkbox input "false"
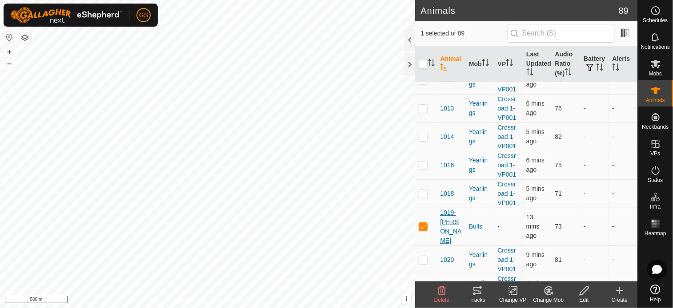
click at [448, 223] on span "1019-[PERSON_NAME]" at bounding box center [451, 226] width 22 height 37
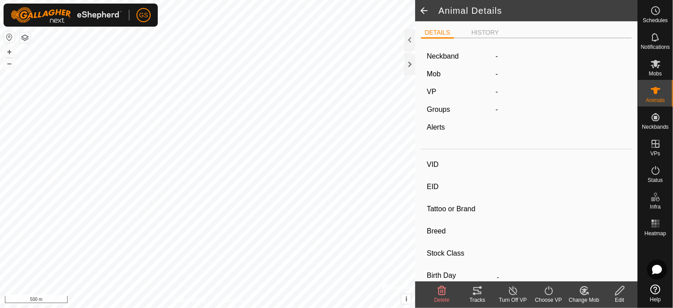
type input "1019-[PERSON_NAME]"
type input "-"
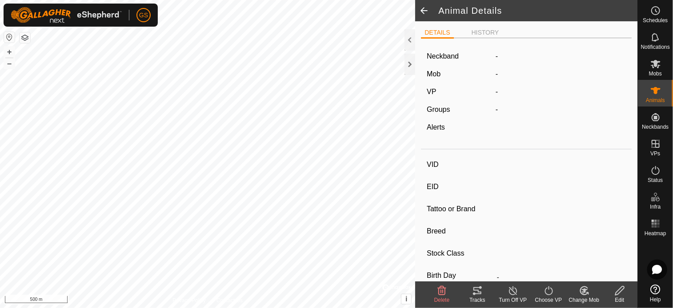
type input "0 kg"
type input "-"
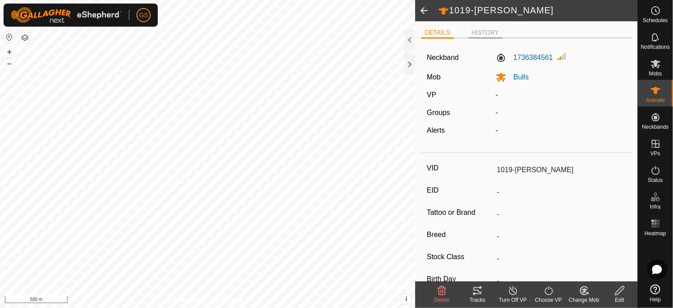
click at [477, 31] on li "HISTORY" at bounding box center [485, 33] width 35 height 11
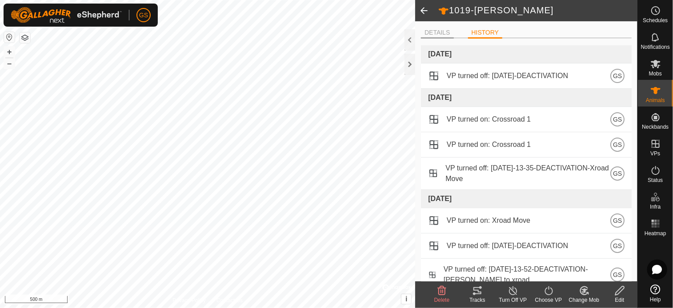
click at [443, 32] on li "DETAILS" at bounding box center [437, 33] width 32 height 11
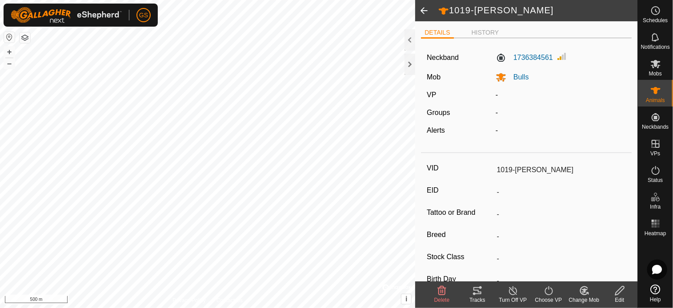
click at [551, 293] on icon at bounding box center [548, 291] width 11 height 11
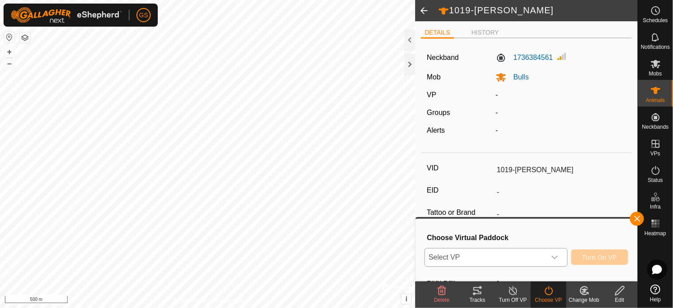
click at [558, 258] on icon "dropdown trigger" at bounding box center [555, 258] width 6 height 4
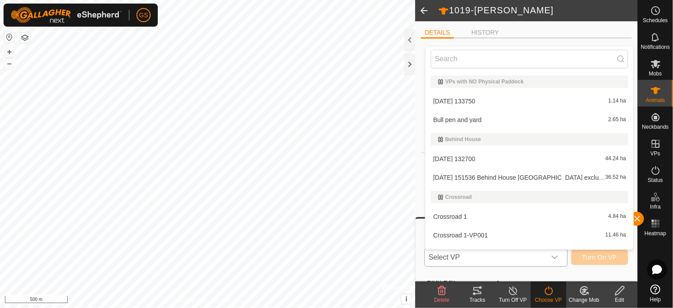
click at [478, 237] on li "Crossroad 1-VP001 11.46 ha" at bounding box center [529, 236] width 208 height 18
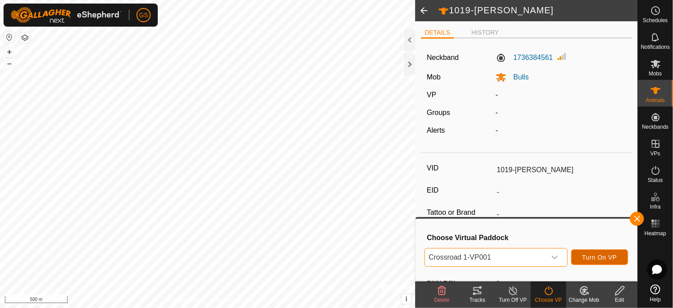
click at [615, 258] on span "Turn On VP" at bounding box center [599, 257] width 35 height 7
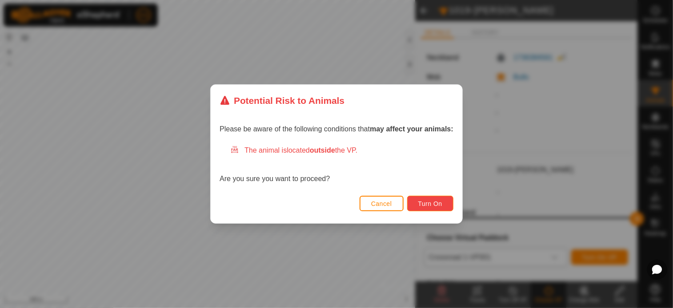
click at [436, 201] on span "Turn On" at bounding box center [430, 203] width 24 height 7
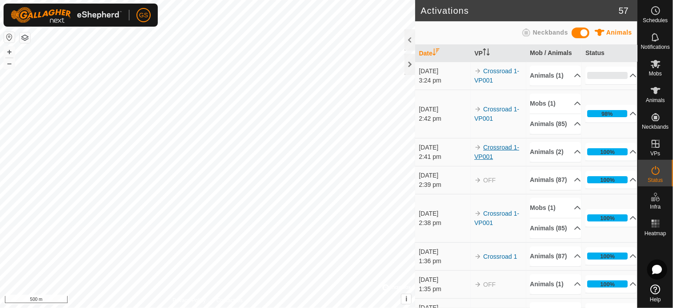
click at [489, 160] on link "Crossroad 1-VP001" at bounding box center [496, 152] width 45 height 16
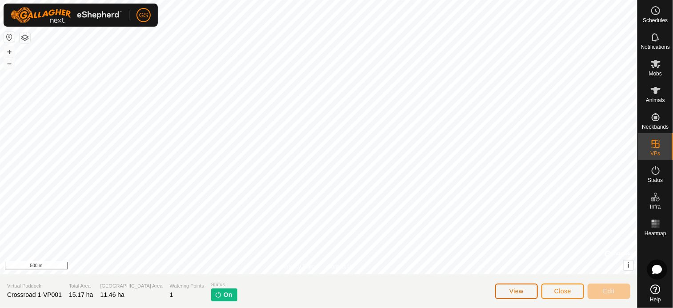
click at [524, 287] on button "View" at bounding box center [516, 292] width 43 height 16
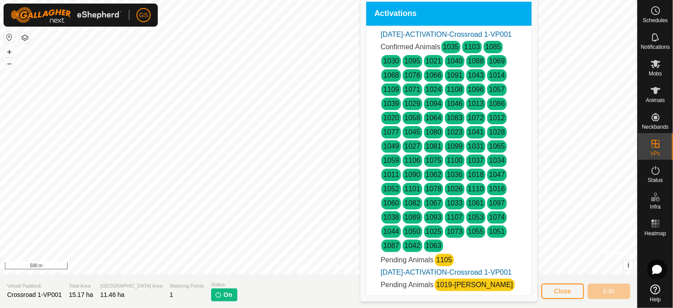
scroll to position [306, 0]
